Goal: Task Accomplishment & Management: Manage account settings

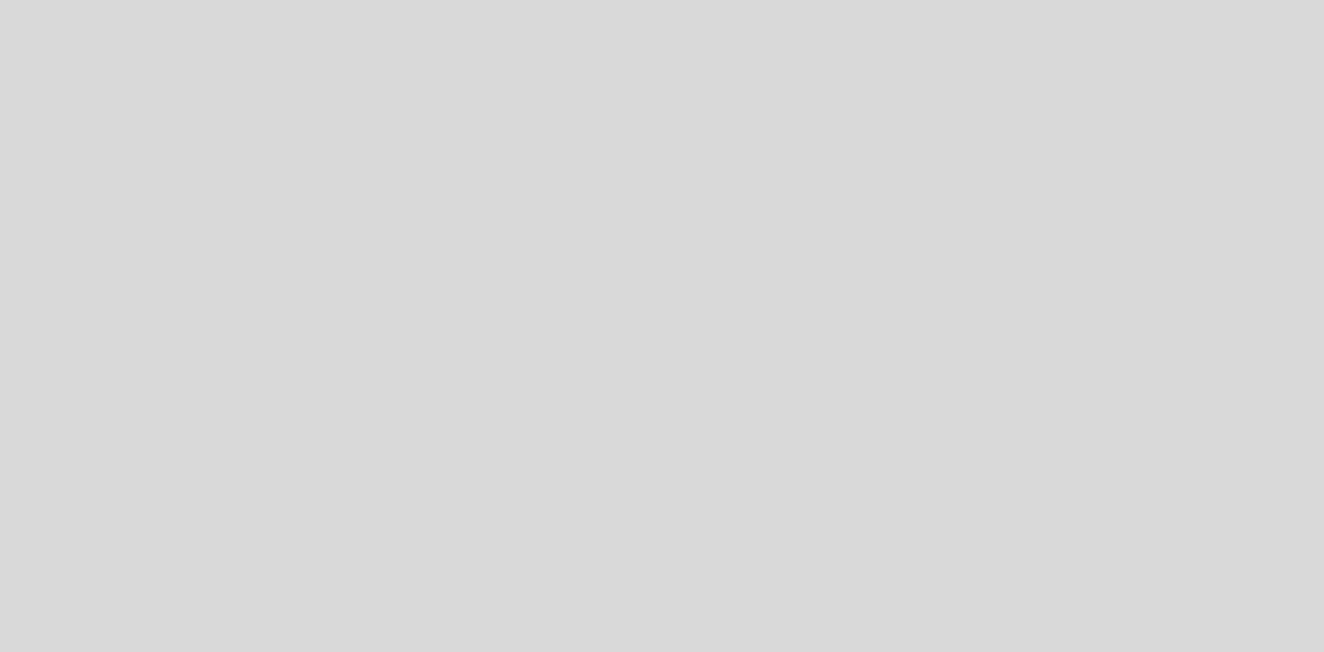
select select "es"
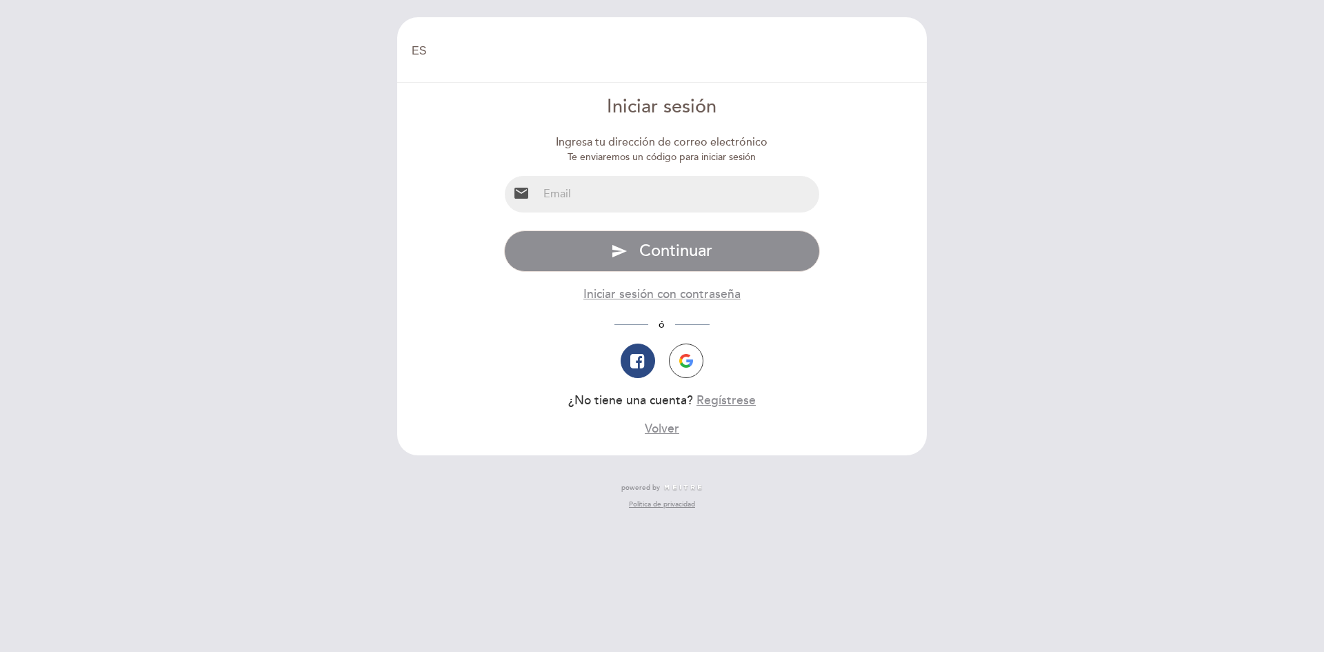
click at [686, 181] on input "email" at bounding box center [679, 194] width 282 height 37
type input "[EMAIL_ADDRESS][DOMAIN_NAME]"
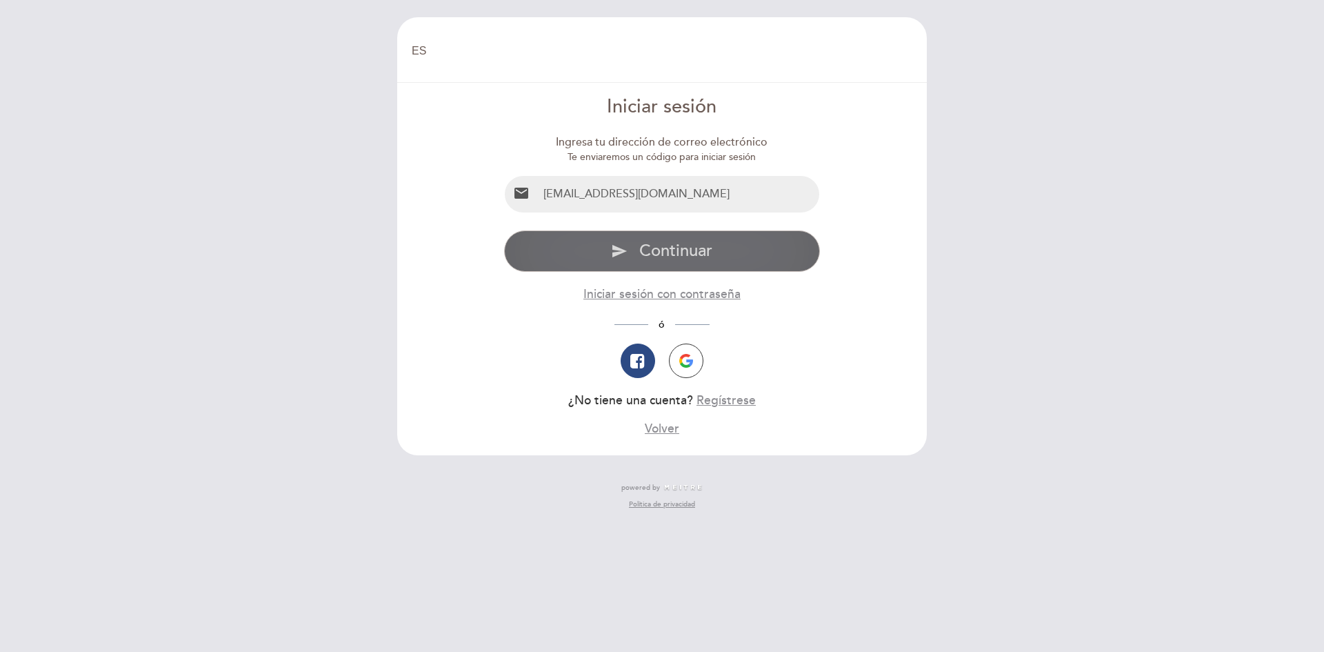
click at [710, 244] on span "Continuar" at bounding box center [675, 251] width 73 height 20
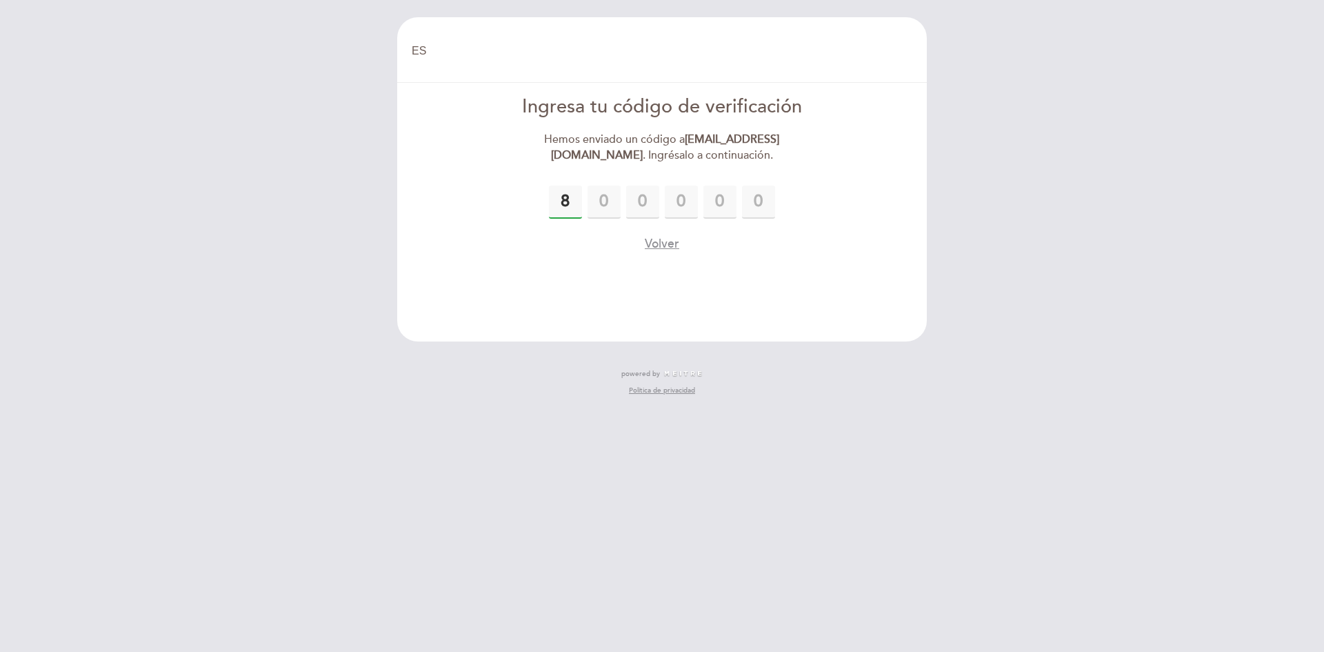
type input "8"
type input "1"
type input "3"
type input "0"
type input "7"
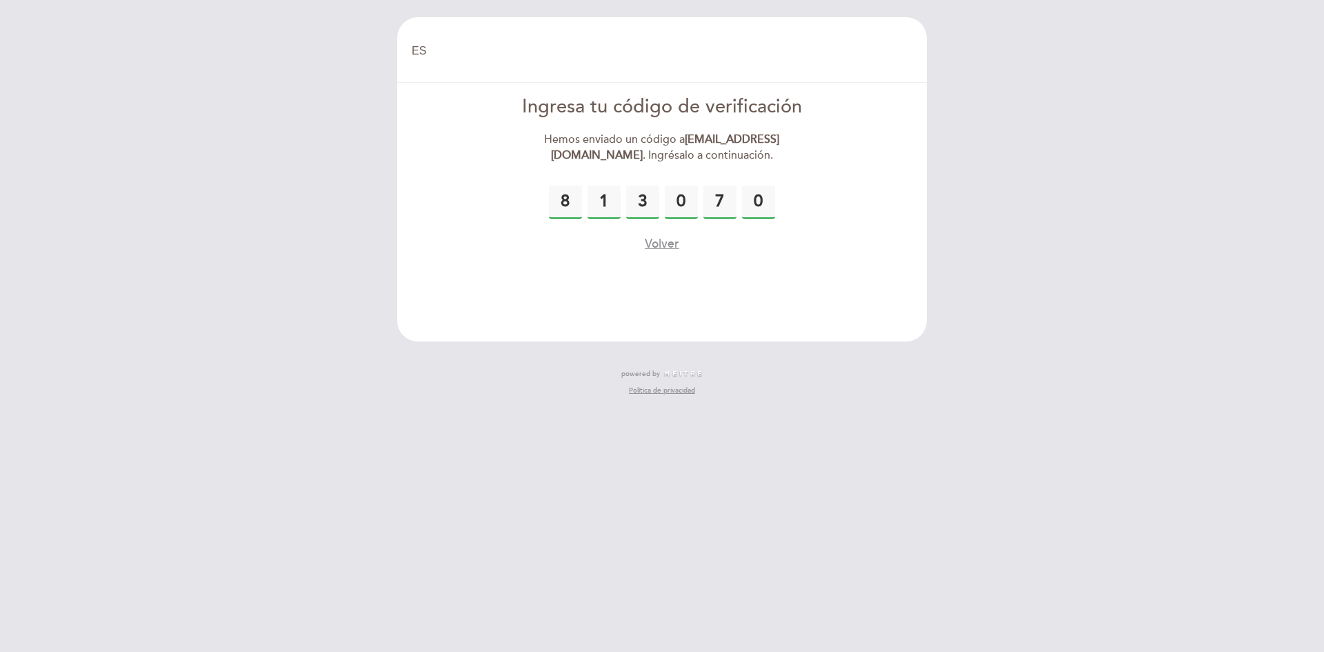
type input "0"
